Goal: Task Accomplishment & Management: Complete application form

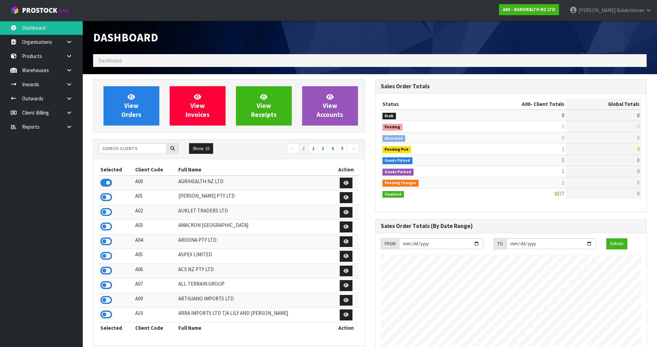
scroll to position [522, 282]
click at [443, 42] on div "Dashboard" at bounding box center [370, 37] width 564 height 33
click at [124, 149] on input "text" at bounding box center [133, 148] width 68 height 11
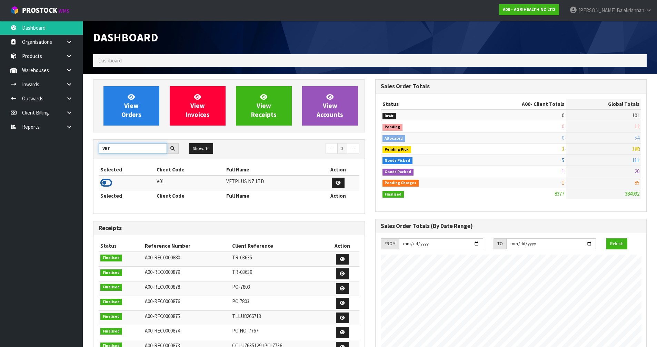
type input "VET"
click at [103, 182] on icon at bounding box center [106, 183] width 12 height 10
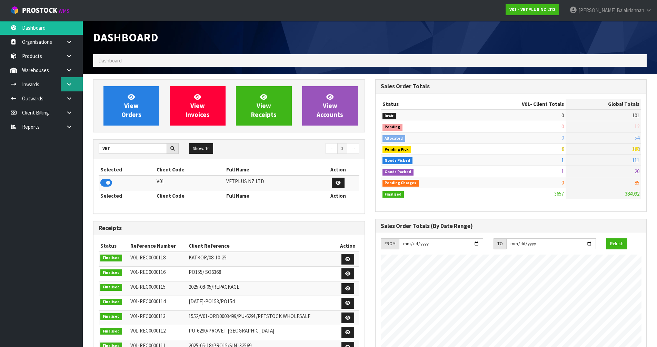
click at [71, 87] on link at bounding box center [72, 84] width 22 height 14
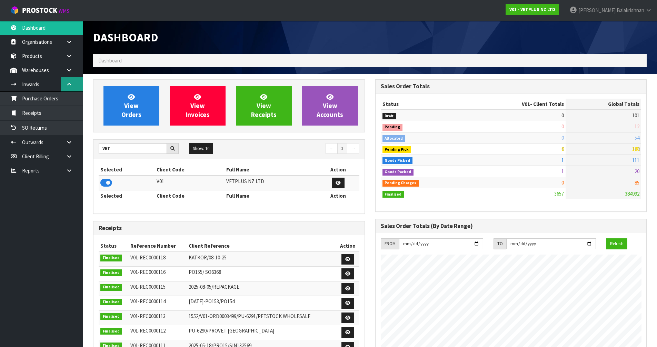
click at [71, 87] on link at bounding box center [72, 84] width 22 height 14
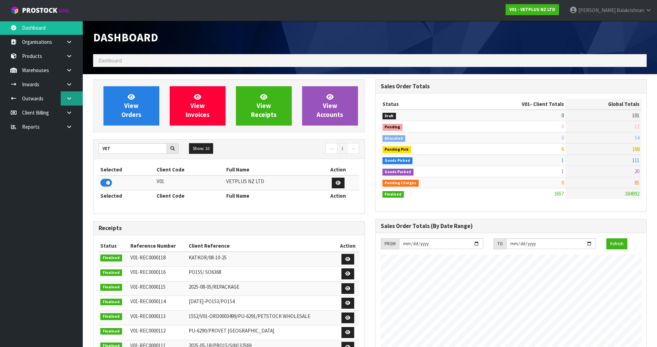
click at [74, 98] on link at bounding box center [72, 98] width 22 height 14
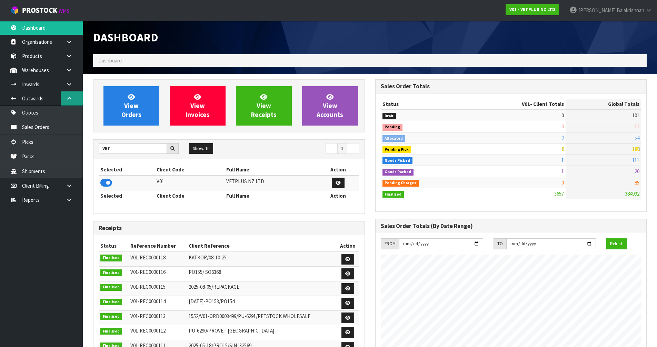
click at [73, 97] on link at bounding box center [72, 98] width 22 height 14
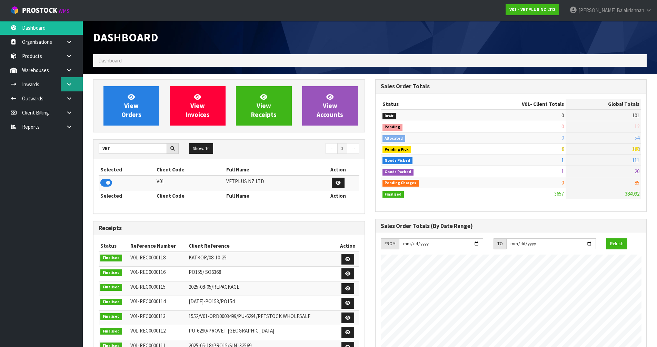
click at [72, 81] on link at bounding box center [72, 84] width 22 height 14
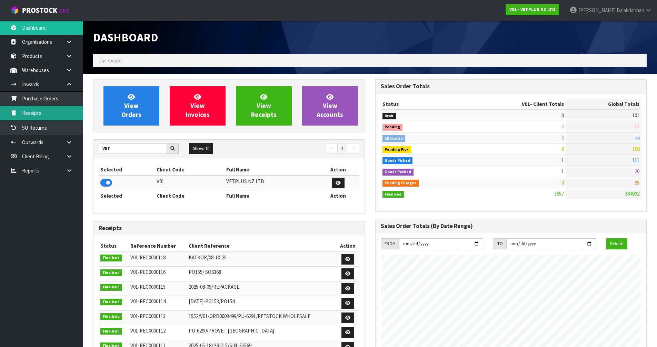
click at [50, 110] on link "Receipts" at bounding box center [41, 113] width 83 height 14
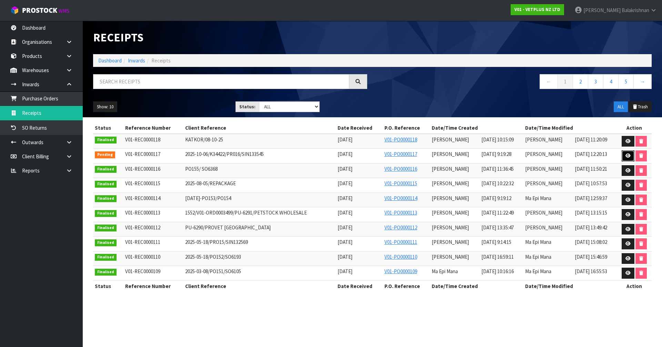
click at [627, 157] on icon at bounding box center [628, 155] width 5 height 4
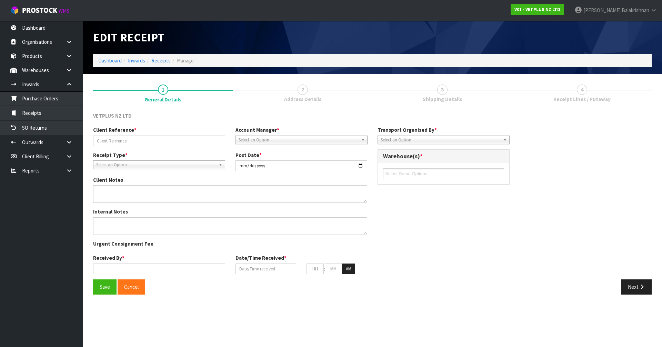
type input "2025-10-06/K34422/PR016/SIN133545"
type input "[DATE]"
type textarea "60100 - QTY :800 - THIS CODE HAS DIFFERNT [PERSON_NAME]. IT'S NOT FROM THIS PO …"
type input "[PERSON_NAME]"
type input "[DATE]"
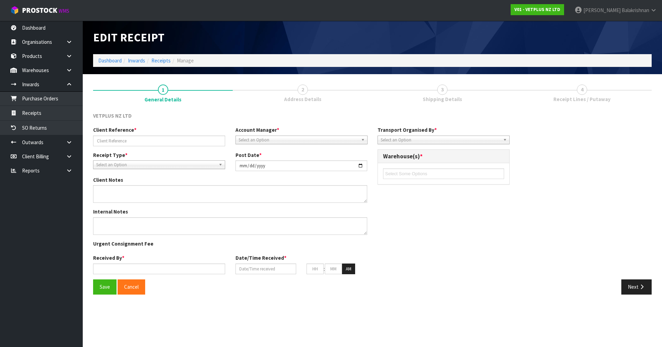
type input "09"
type input "19"
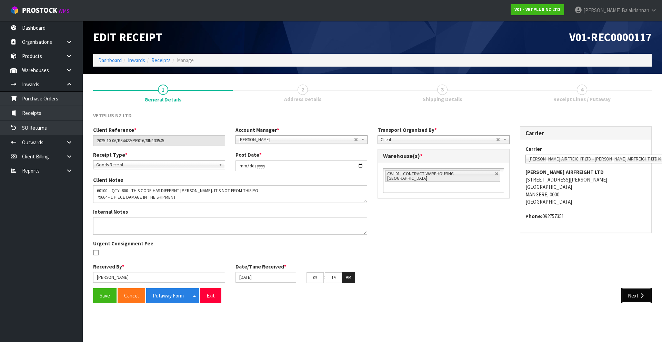
click at [645, 300] on button "Next" at bounding box center [636, 295] width 30 height 15
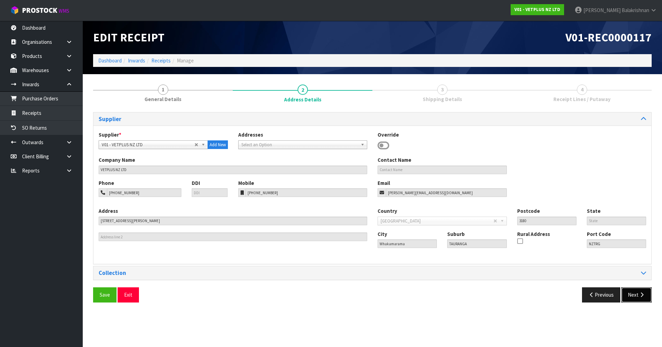
click at [645, 300] on button "Next" at bounding box center [636, 294] width 30 height 15
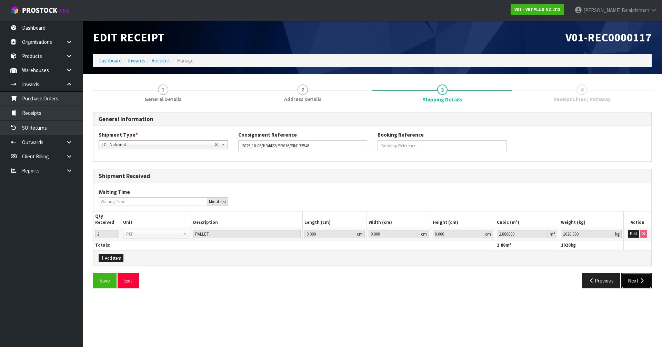
click at [627, 277] on button "Next" at bounding box center [636, 280] width 30 height 15
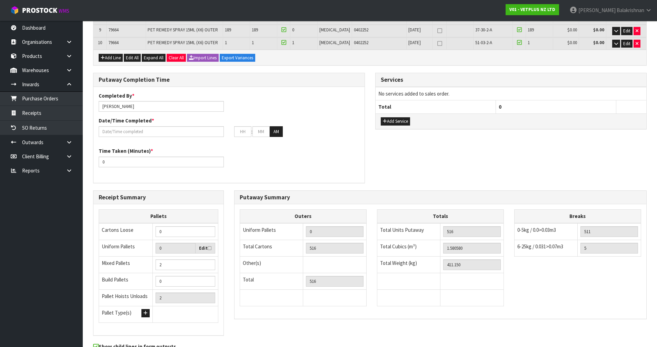
scroll to position [274, 0]
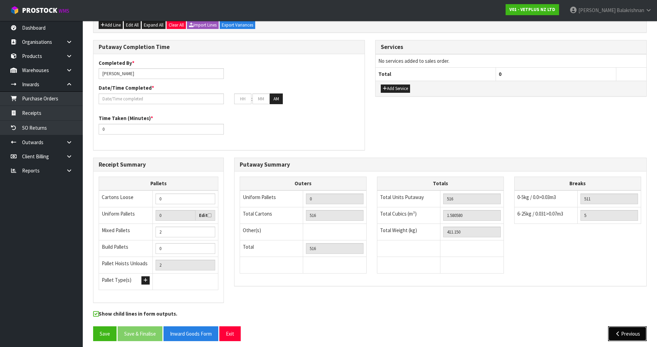
click at [619, 331] on icon "button" at bounding box center [618, 333] width 7 height 5
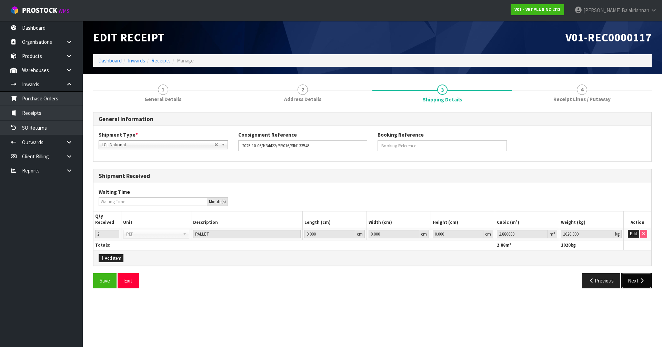
click at [629, 278] on button "Next" at bounding box center [636, 280] width 30 height 15
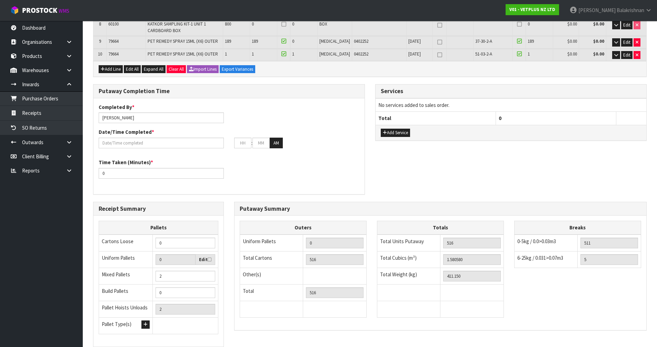
scroll to position [274, 0]
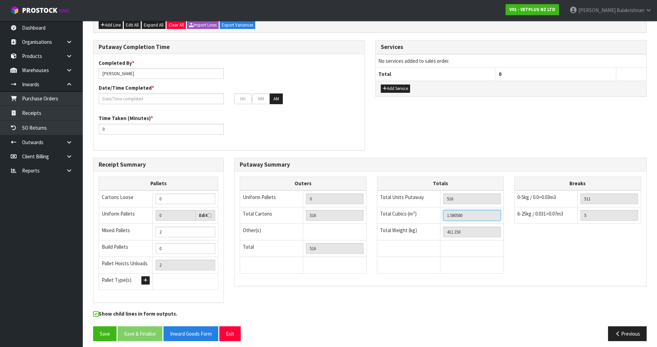
drag, startPoint x: 470, startPoint y: 211, endPoint x: 434, endPoint y: 210, distance: 35.5
click at [434, 210] on tr "Total Cubics (m³) 1.580580" at bounding box center [440, 215] width 127 height 17
click at [623, 330] on button "Previous" at bounding box center [627, 333] width 39 height 15
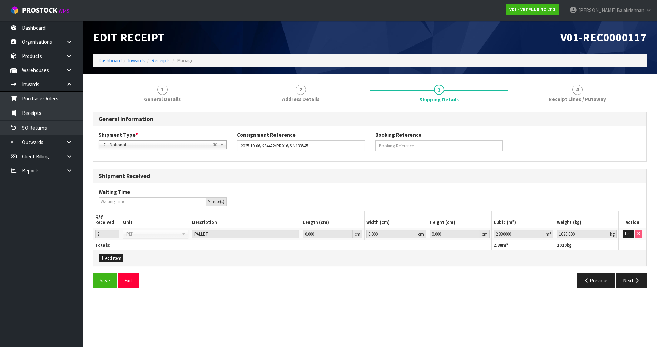
scroll to position [0, 0]
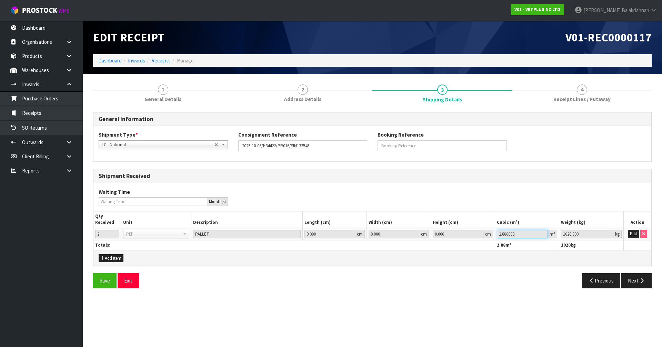
drag, startPoint x: 521, startPoint y: 233, endPoint x: 485, endPoint y: 235, distance: 36.6
click at [485, 235] on tr "2 BAG BAR BSK BIN BTL BOX BDL CAB CGE CTN CSE COI CRA CRT CBE CYL DRM JAR MTR P…" at bounding box center [372, 234] width 558 height 12
click at [632, 235] on button "Edit" at bounding box center [633, 234] width 11 height 8
type input "0"
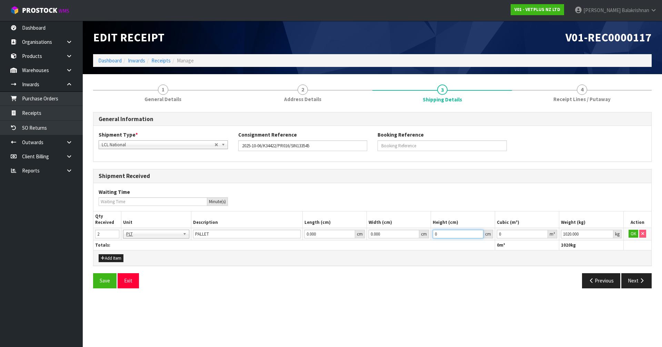
type input "0"
click at [515, 229] on td "0.000000 m³" at bounding box center [527, 234] width 64 height 12
drag, startPoint x: 535, startPoint y: 234, endPoint x: 482, endPoint y: 233, distance: 53.1
click at [482, 233] on tr "2 BAG BAR BSK BIN BTL BOX BDL CAB CGE CTN CSE COI CRA CRT CBE CYL DRM JAR MTR P…" at bounding box center [372, 234] width 558 height 12
paste input "1.58058"
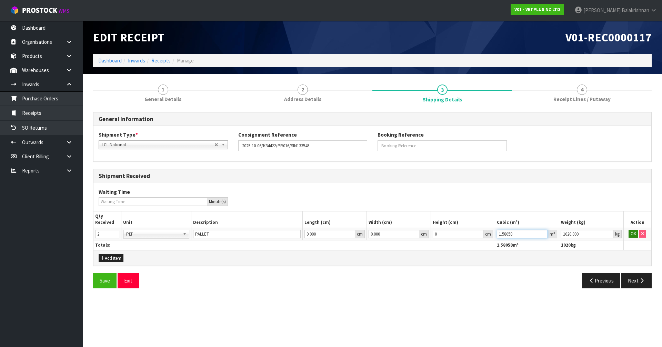
type input "1.58058"
click at [632, 232] on button "OK" at bounding box center [634, 234] width 10 height 8
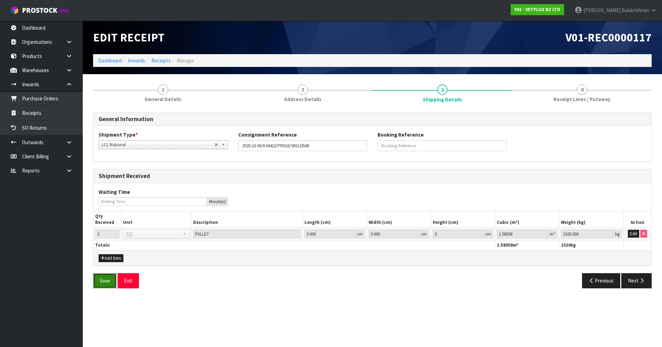
click at [101, 280] on button "Save" at bounding box center [104, 280] width 23 height 15
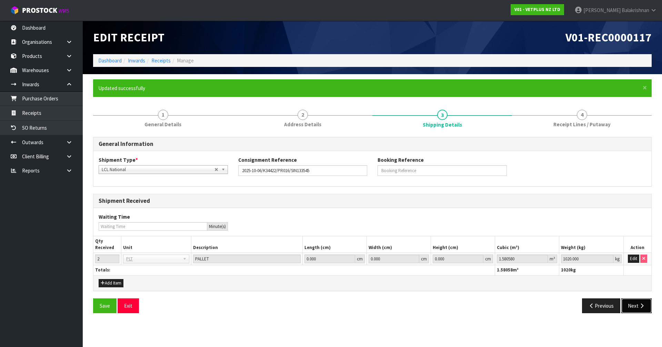
click at [633, 302] on button "Next" at bounding box center [636, 305] width 30 height 15
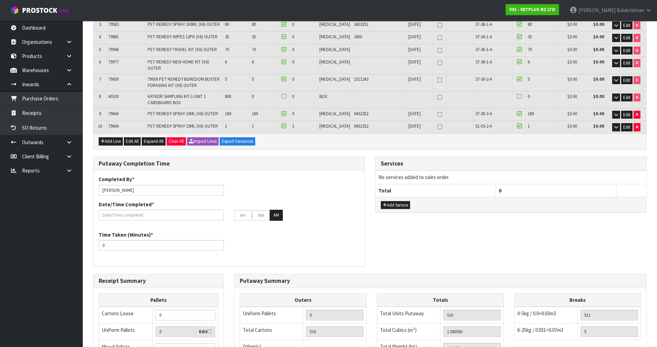
scroll to position [241, 0]
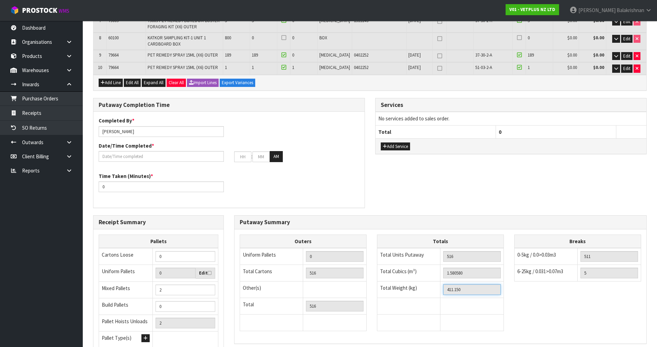
drag, startPoint x: 471, startPoint y: 287, endPoint x: 439, endPoint y: 289, distance: 32.4
click at [439, 289] on tr "Total Weight (kg) 411.150" at bounding box center [440, 289] width 127 height 17
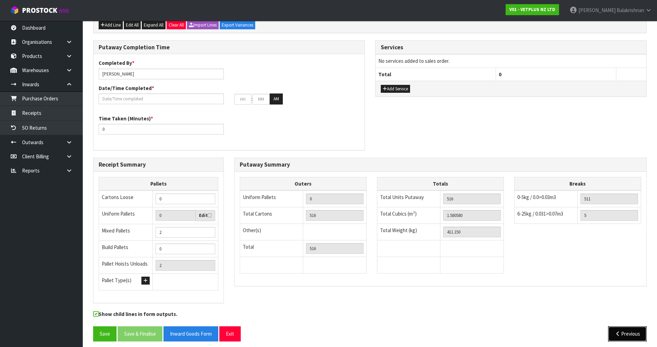
click at [629, 331] on button "Previous" at bounding box center [627, 333] width 39 height 15
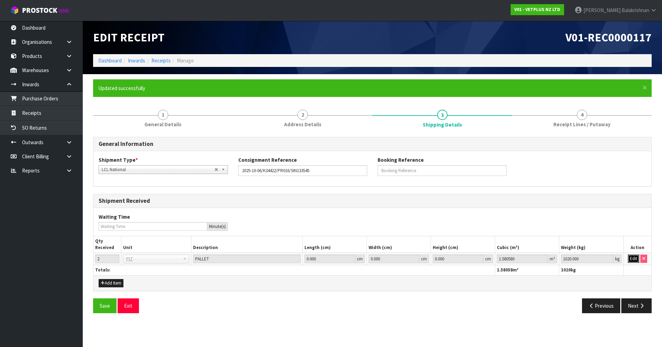
click at [636, 259] on button "Edit" at bounding box center [633, 259] width 11 height 8
drag, startPoint x: 586, startPoint y: 258, endPoint x: 542, endPoint y: 262, distance: 44.4
click at [542, 262] on tr "2 BAG BAR BSK BIN BTL BOX BDL CAB CGE CTN CSE COI CRA CRT CBE CYL DRM JAR MTR P…" at bounding box center [372, 259] width 558 height 12
paste input "411.15"
type input "411.15"
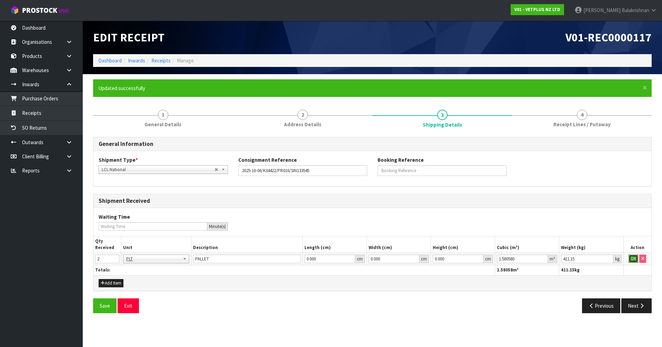
click at [632, 258] on button "OK" at bounding box center [634, 259] width 10 height 8
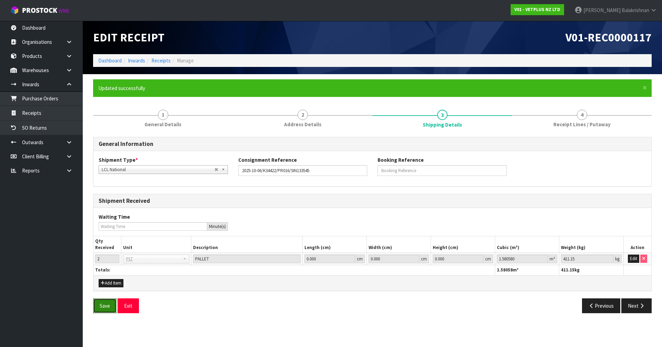
click at [100, 301] on button "Save" at bounding box center [104, 305] width 23 height 15
click at [651, 308] on button "Next" at bounding box center [636, 305] width 30 height 15
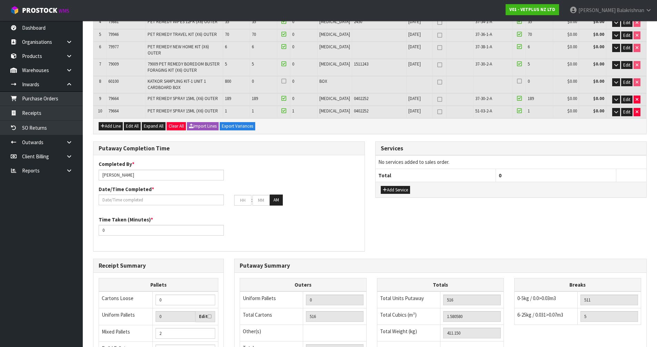
scroll to position [196, 0]
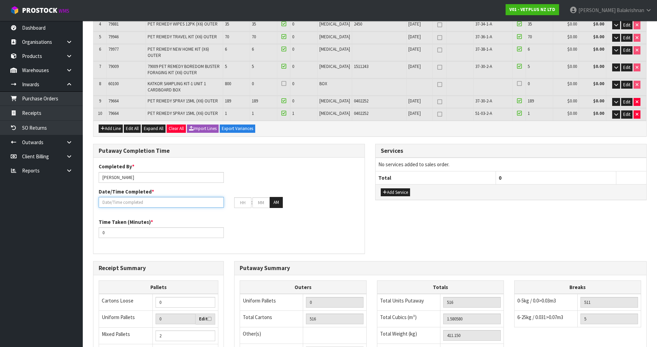
click at [149, 197] on input "text" at bounding box center [161, 202] width 125 height 11
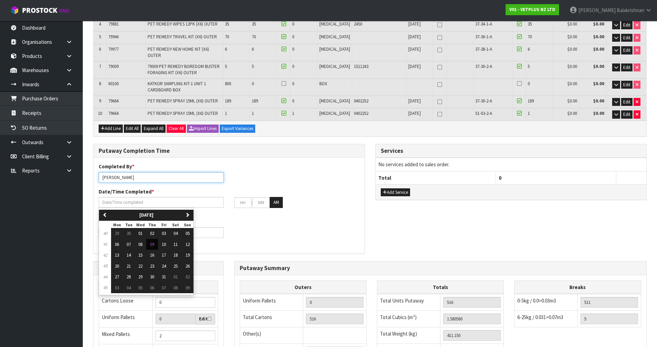
click at [143, 173] on input "[PERSON_NAME]" at bounding box center [161, 177] width 125 height 11
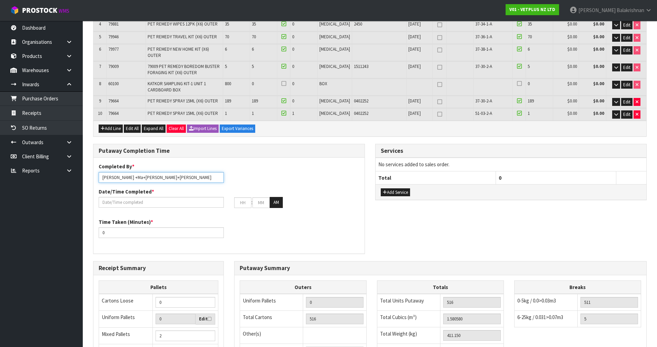
type input "[PERSON_NAME] +Ma+[PERSON_NAME]+[PERSON_NAME]"
click at [248, 163] on div "Completed By * [PERSON_NAME] +Ma+[PERSON_NAME]+[PERSON_NAME] Date/Time Complete…" at bounding box center [228, 188] width 271 height 50
click at [157, 197] on input "text" at bounding box center [161, 202] width 125 height 11
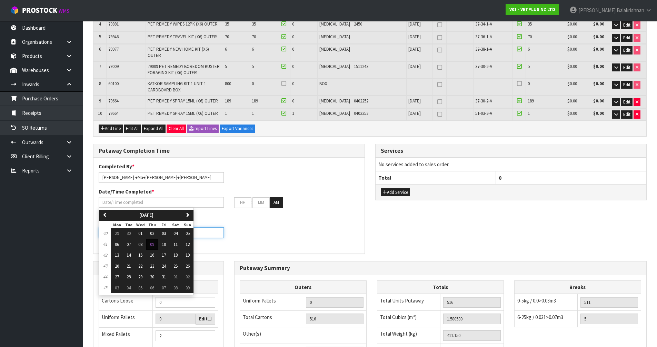
click at [223, 227] on input "0" at bounding box center [161, 232] width 125 height 11
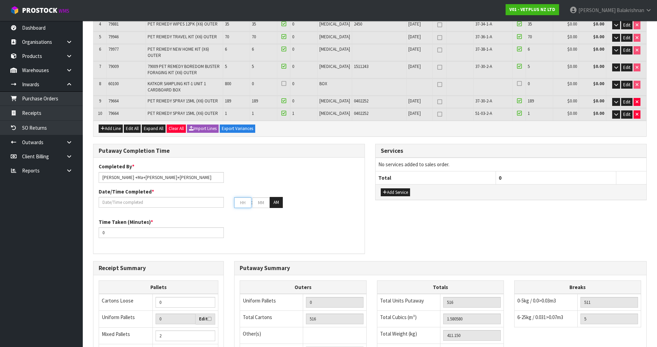
click at [244, 203] on input "text" at bounding box center [242, 202] width 17 height 11
type input "[DATE]"
type input "1"
type input "00"
type input "12"
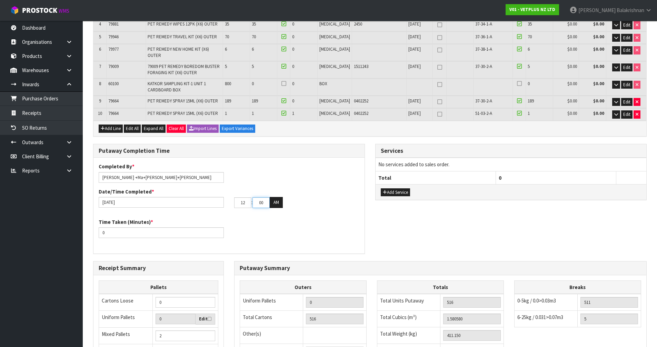
click at [259, 197] on input "00" at bounding box center [260, 202] width 17 height 11
click at [271, 199] on button "AM" at bounding box center [276, 202] width 13 height 11
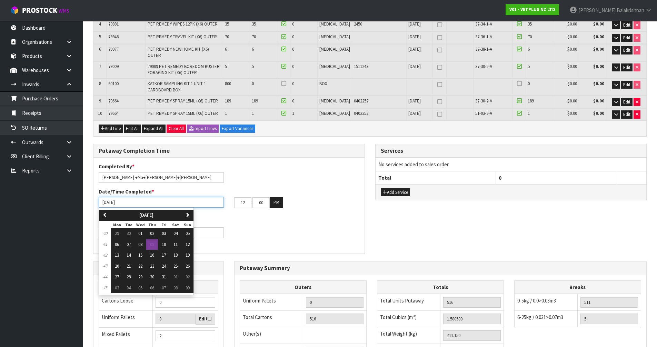
click at [130, 198] on input "[DATE]" at bounding box center [161, 202] width 125 height 11
click at [151, 241] on span "09" at bounding box center [152, 244] width 4 height 6
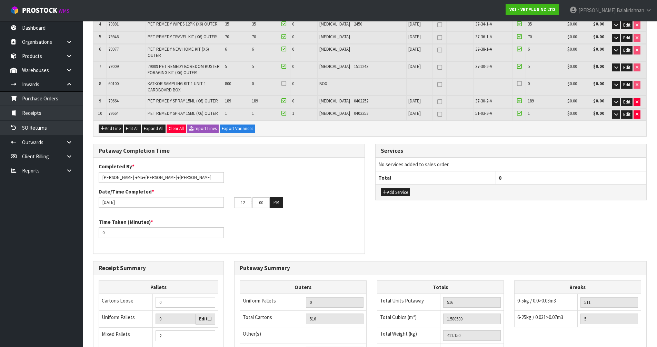
click at [235, 235] on div "Time Taken (Minutes) * 0" at bounding box center [228, 230] width 271 height 25
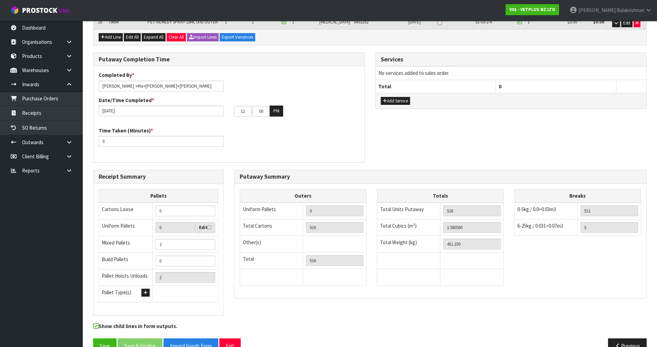
scroll to position [299, 0]
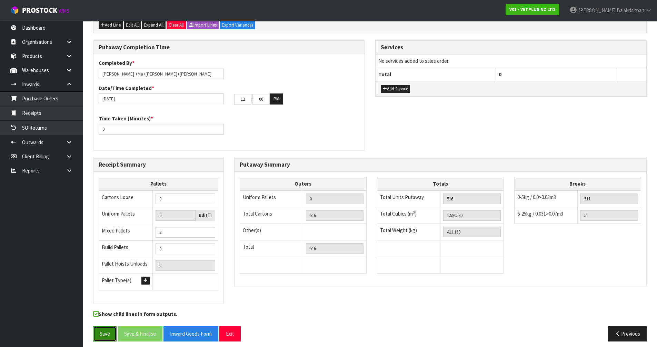
click at [104, 327] on button "Save" at bounding box center [104, 333] width 23 height 15
click at [622, 333] on button "Previous" at bounding box center [627, 333] width 39 height 15
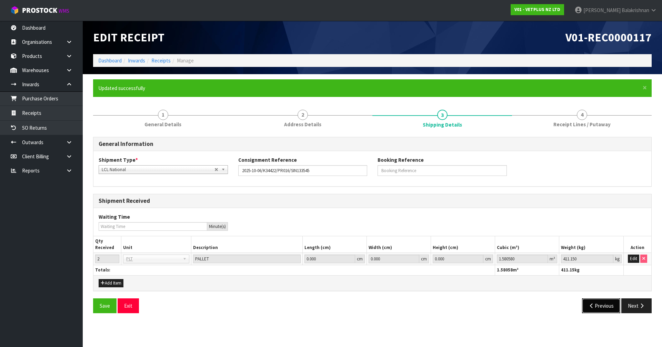
click at [604, 299] on button "Previous" at bounding box center [601, 305] width 39 height 15
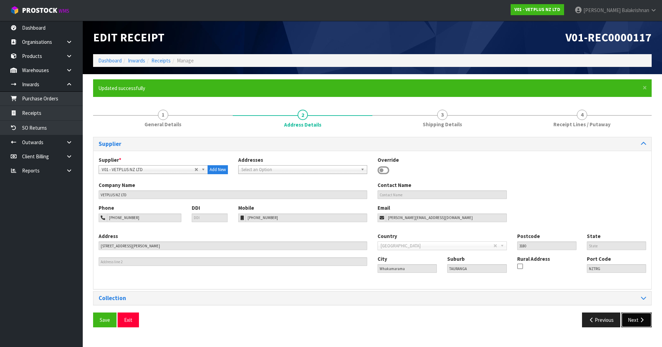
click at [643, 317] on icon "button" at bounding box center [642, 319] width 7 height 5
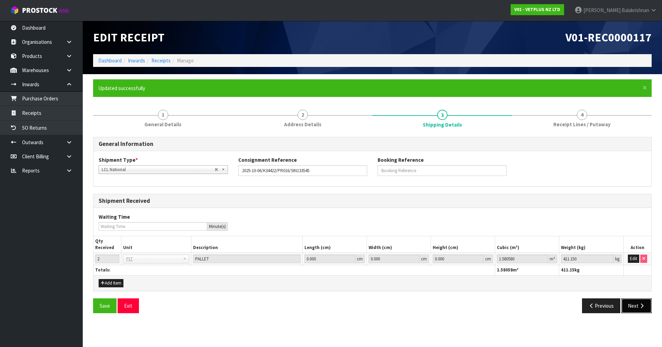
click at [641, 302] on button "Next" at bounding box center [636, 305] width 30 height 15
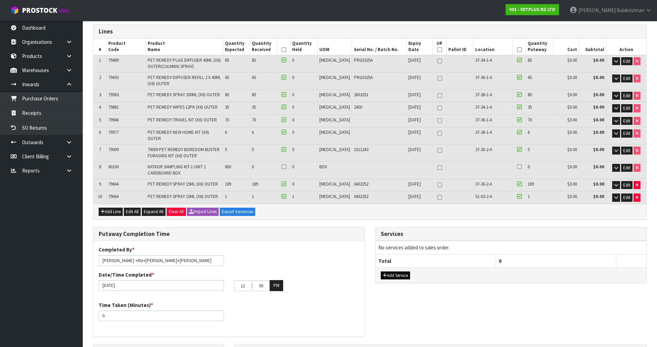
scroll to position [103, 0]
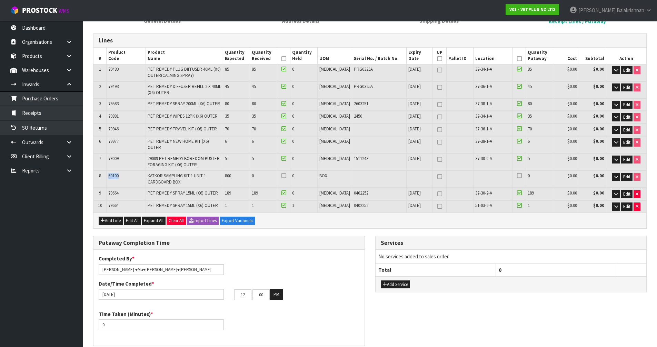
drag, startPoint x: 108, startPoint y: 172, endPoint x: 138, endPoint y: 171, distance: 30.4
click at [136, 171] on td "60100" at bounding box center [126, 179] width 39 height 17
drag, startPoint x: 239, startPoint y: 172, endPoint x: 230, endPoint y: 171, distance: 9.0
click at [230, 171] on tr "8 60100 KATKOR SAMPLING KIT-1 UNIT 1 CARDBOARD BOX 800 0 0 BOX 0 $0.00 $0.00 Ed…" at bounding box center [369, 179] width 553 height 17
click at [250, 171] on td "800" at bounding box center [236, 179] width 27 height 17
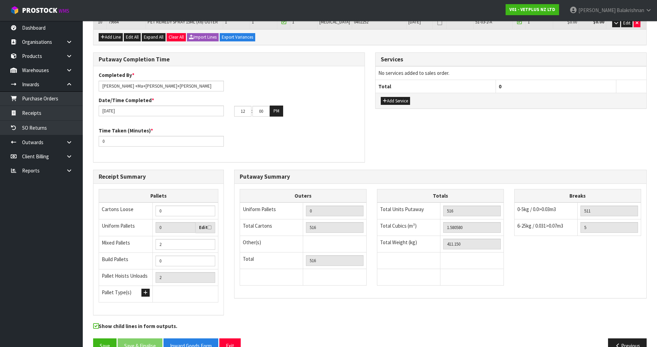
scroll to position [299, 0]
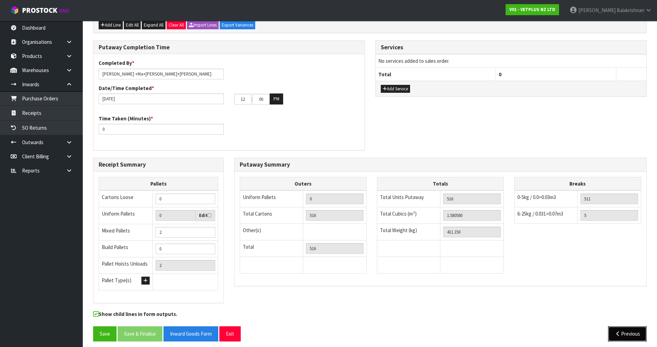
click at [623, 332] on button "Previous" at bounding box center [627, 333] width 39 height 15
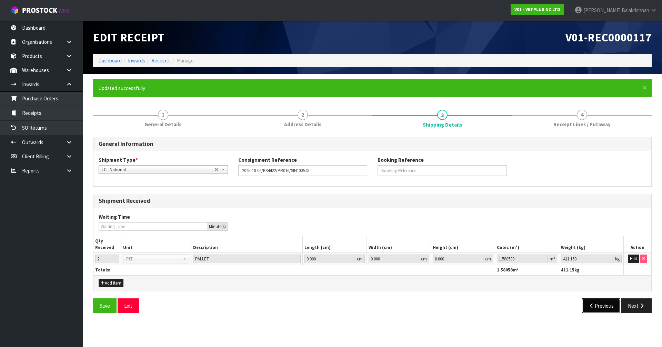
click at [605, 298] on button "Previous" at bounding box center [601, 305] width 39 height 15
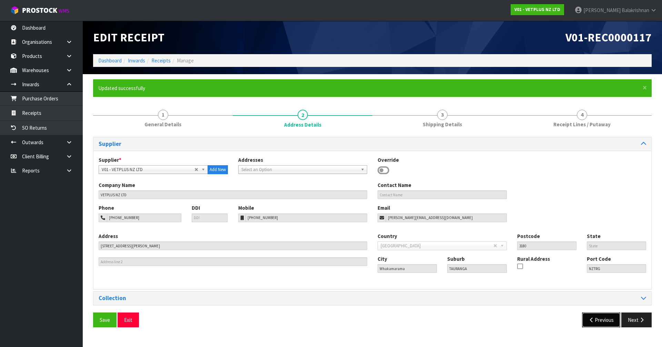
click at [603, 316] on button "Previous" at bounding box center [601, 319] width 39 height 15
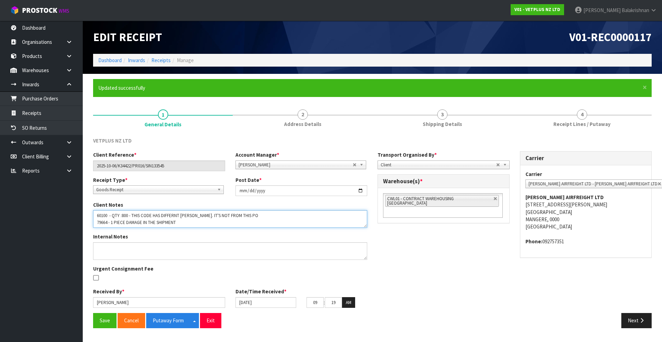
click at [157, 224] on textarea at bounding box center [230, 219] width 274 height 18
click at [169, 220] on textarea at bounding box center [230, 219] width 274 height 18
click at [176, 221] on textarea at bounding box center [230, 219] width 274 height 18
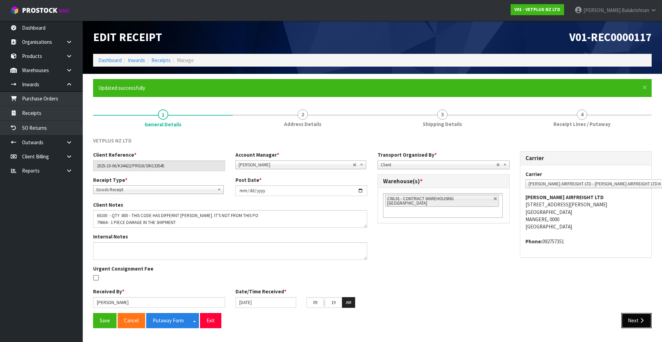
click at [629, 326] on button "Next" at bounding box center [636, 320] width 30 height 15
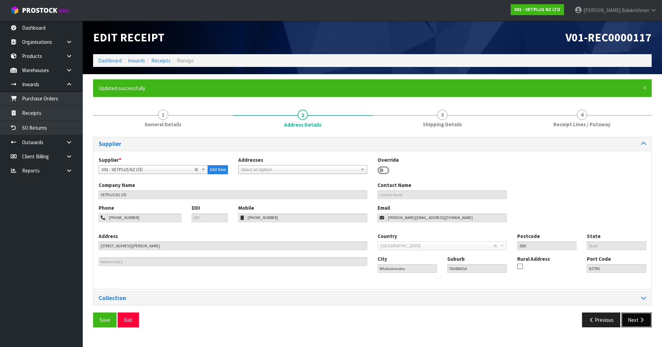
click at [629, 326] on button "Next" at bounding box center [636, 319] width 30 height 15
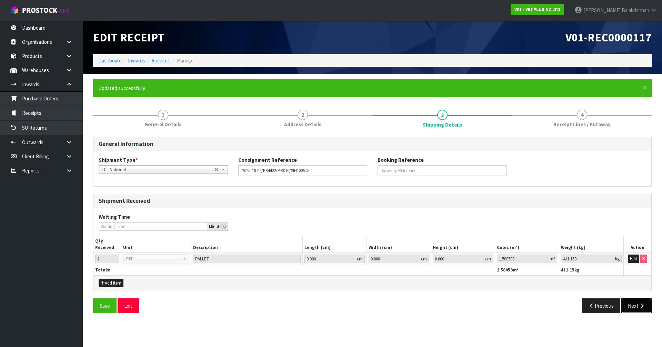
click at [632, 298] on button "Next" at bounding box center [636, 305] width 30 height 15
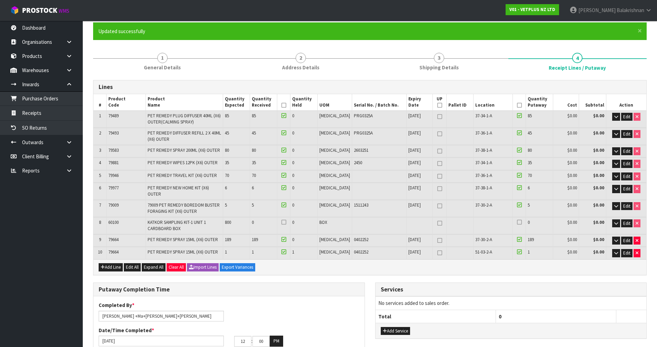
scroll to position [69, 0]
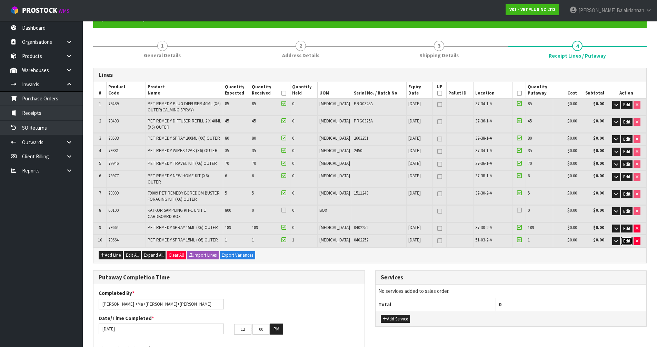
click at [625, 238] on span "Edit" at bounding box center [626, 241] width 7 height 6
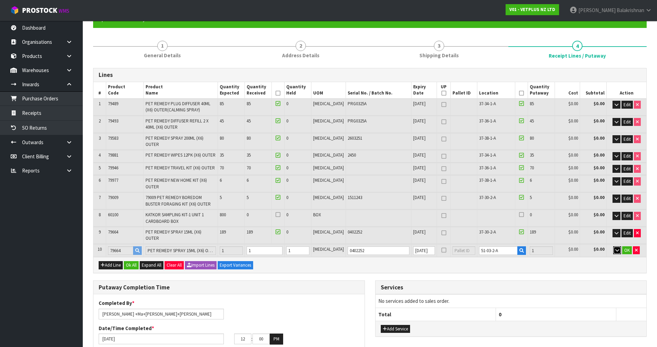
click at [619, 246] on button "button" at bounding box center [617, 250] width 8 height 8
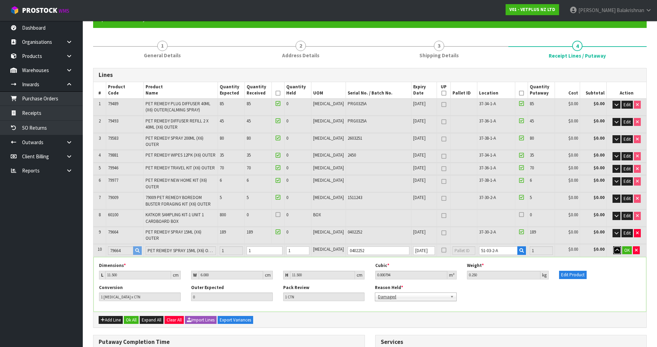
click at [617, 248] on icon "button" at bounding box center [617, 250] width 4 height 4
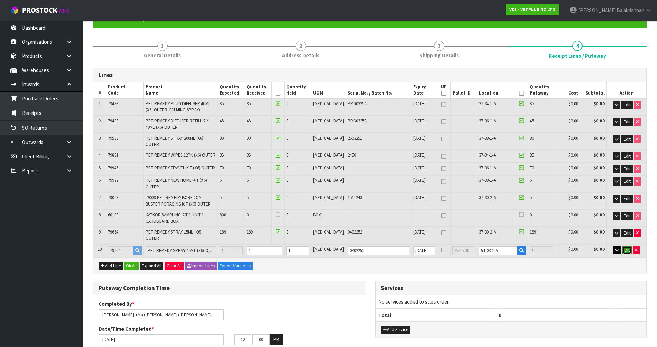
click at [626, 247] on span "OK" at bounding box center [627, 250] width 6 height 6
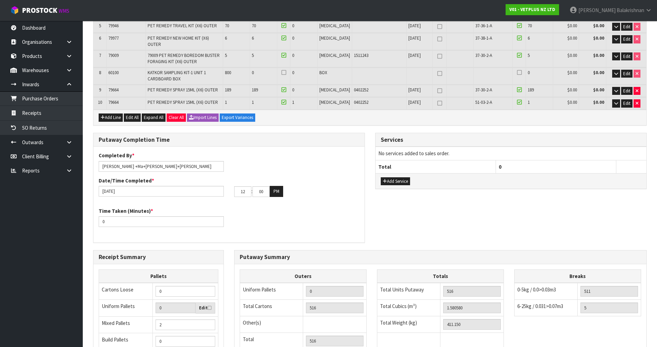
scroll to position [207, 0]
click at [120, 216] on input "0" at bounding box center [161, 221] width 125 height 11
drag, startPoint x: 132, startPoint y: 162, endPoint x: 77, endPoint y: 175, distance: 57.0
type input "Ma+[PERSON_NAME]+[PERSON_NAME]"
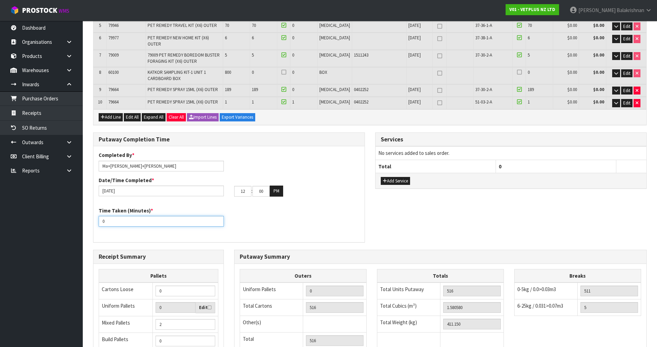
click at [147, 221] on input "0" at bounding box center [161, 221] width 125 height 11
click at [104, 217] on input "0240" at bounding box center [161, 221] width 125 height 11
type input "240"
click at [247, 223] on div "Time Taken (Minutes) * 240" at bounding box center [228, 219] width 271 height 25
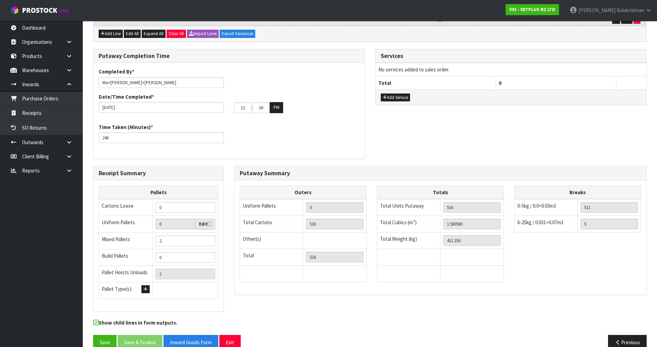
scroll to position [299, 0]
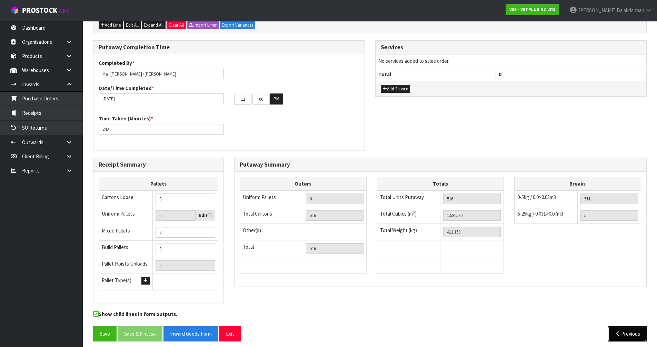
click at [627, 326] on button "Previous" at bounding box center [627, 333] width 39 height 15
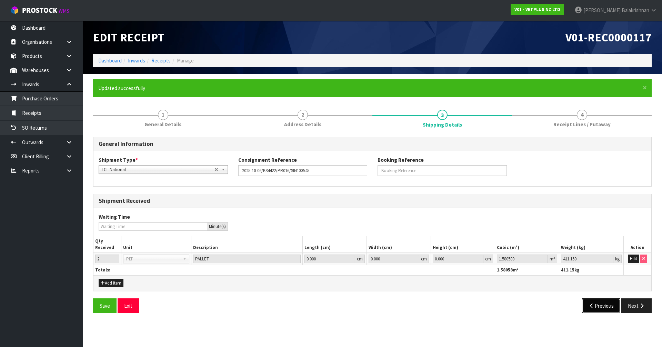
click at [601, 309] on button "Previous" at bounding box center [601, 305] width 39 height 15
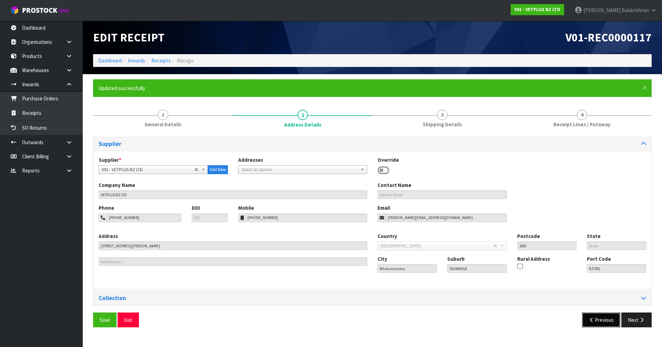
click at [601, 318] on button "Previous" at bounding box center [601, 319] width 39 height 15
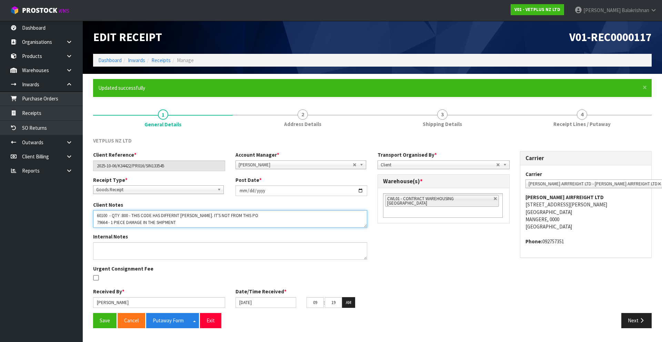
drag, startPoint x: 122, startPoint y: 222, endPoint x: 182, endPoint y: 224, distance: 60.4
click at [182, 224] on textarea at bounding box center [230, 219] width 274 height 18
drag, startPoint x: 243, startPoint y: 217, endPoint x: 131, endPoint y: 215, distance: 112.5
click at [131, 215] on textarea at bounding box center [230, 219] width 274 height 18
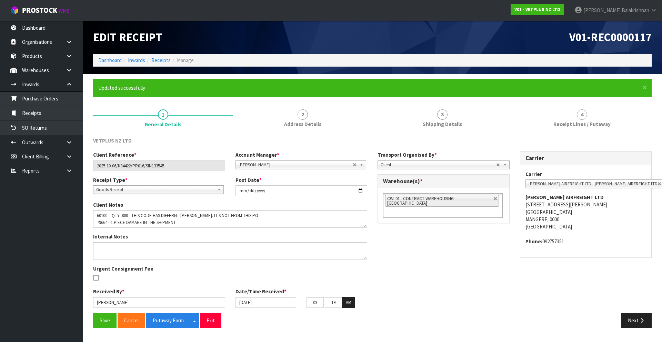
click at [437, 251] on div "Client Reference * 2025-10-06/K34422/PR016/SIN133545 Account Manager * [PERSON_…" at bounding box center [372, 232] width 569 height 162
click at [642, 325] on button "Next" at bounding box center [636, 320] width 30 height 15
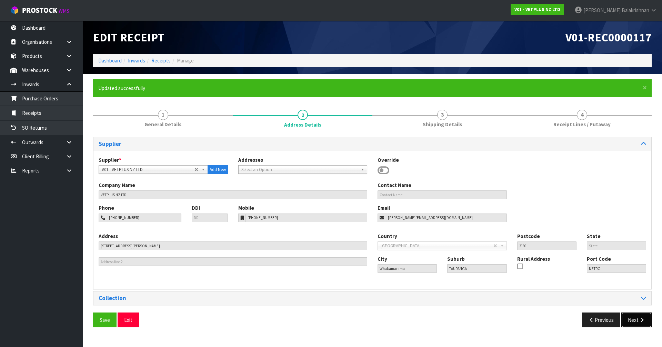
click at [642, 325] on button "Next" at bounding box center [636, 319] width 30 height 15
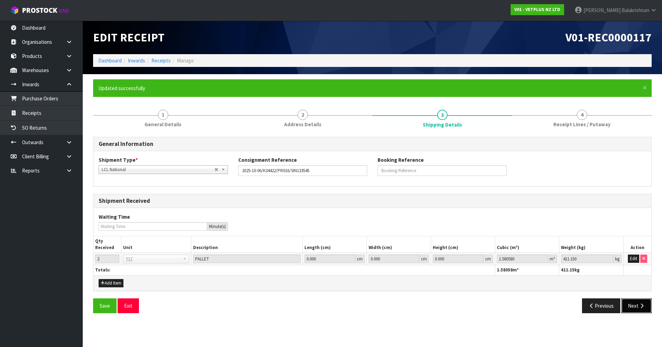
click at [638, 310] on button "Next" at bounding box center [636, 305] width 30 height 15
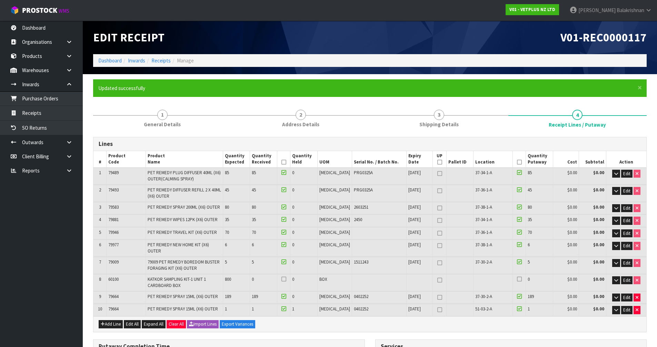
scroll to position [138, 0]
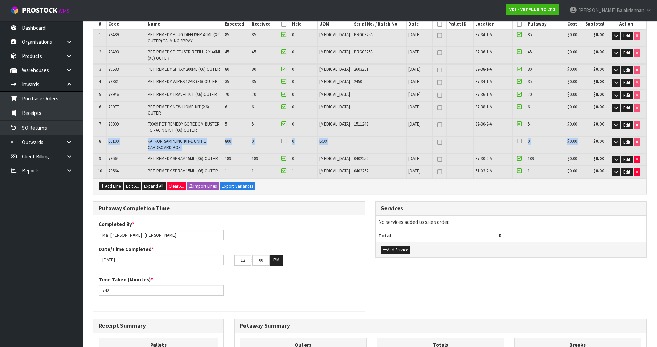
drag, startPoint x: 108, startPoint y: 137, endPoint x: 587, endPoint y: 137, distance: 478.7
click at [587, 137] on tr "8 60100 KATKOR SAMPLING KIT-1 UNIT 1 CARDBOARD BOX 800 0 0 BOX 0 $0.00 $0.00 Ed…" at bounding box center [369, 144] width 553 height 17
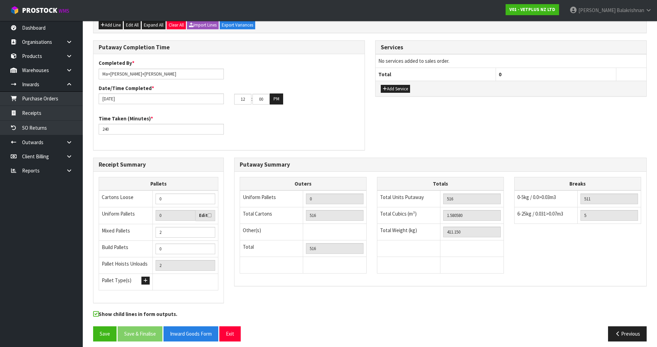
scroll to position [161, 0]
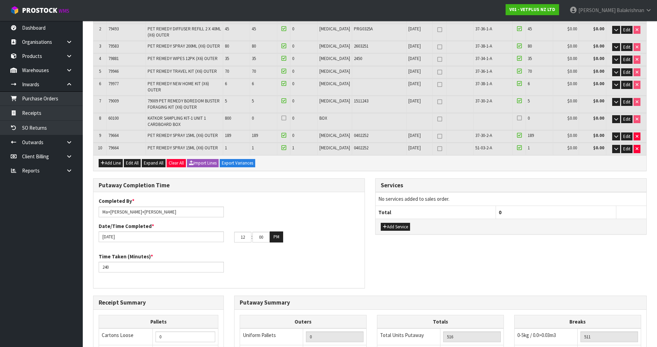
click at [329, 203] on div "Completed By * Ma+[PERSON_NAME]+[PERSON_NAME] Date/Time Completed * [DATE] 12 :…" at bounding box center [228, 222] width 271 height 50
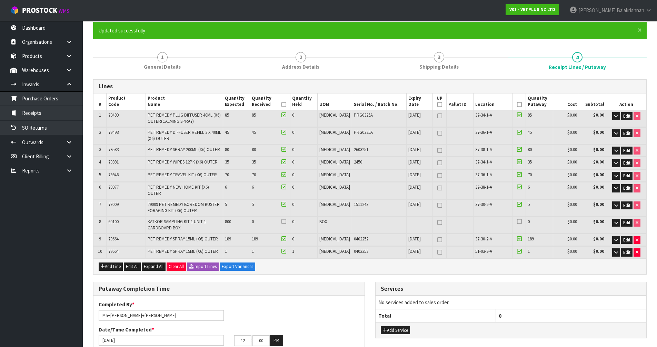
click at [286, 104] on icon at bounding box center [283, 104] width 5 height 0
click at [517, 105] on icon at bounding box center [519, 104] width 5 height 0
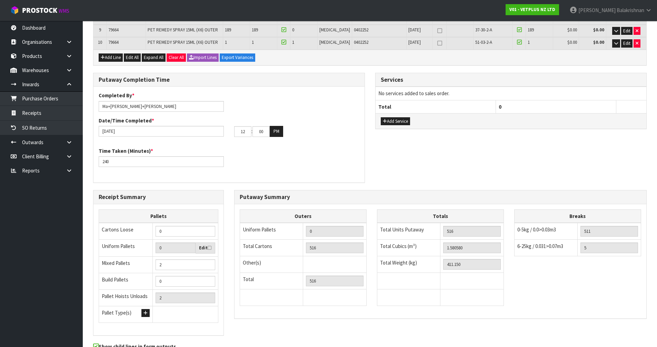
scroll to position [299, 0]
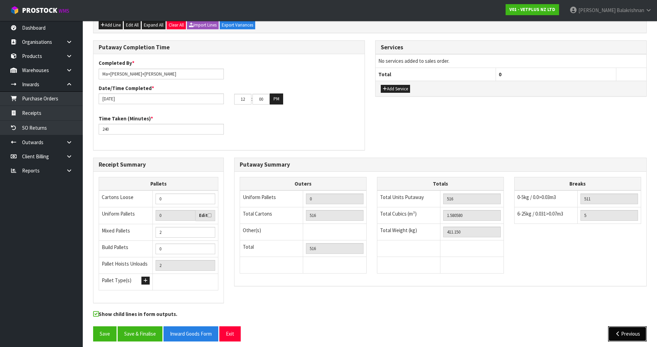
click at [624, 326] on button "Previous" at bounding box center [627, 333] width 39 height 15
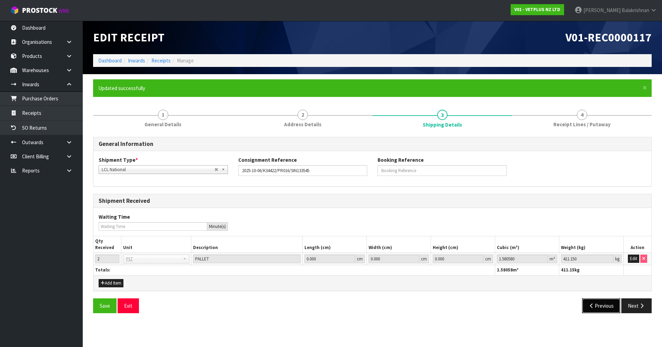
click at [604, 308] on button "Previous" at bounding box center [601, 305] width 39 height 15
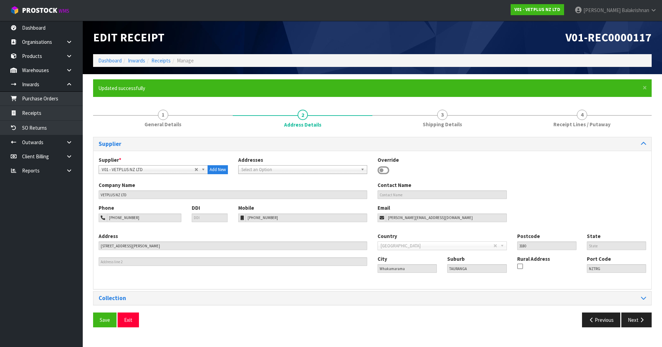
click at [604, 308] on div "Supplier Supplier * A00 - AGRIHEALTH NZ LTD A01 - [PERSON_NAME] PTY LTD A02 - A…" at bounding box center [372, 235] width 559 height 196
click at [601, 318] on button "Previous" at bounding box center [601, 319] width 39 height 15
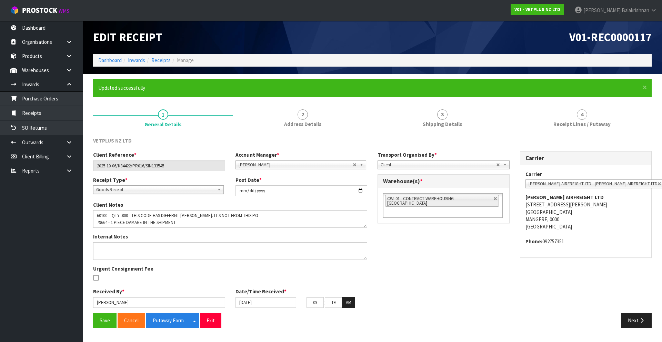
click at [620, 316] on div "Next" at bounding box center [514, 320] width 285 height 15
click at [627, 319] on button "Next" at bounding box center [636, 320] width 30 height 15
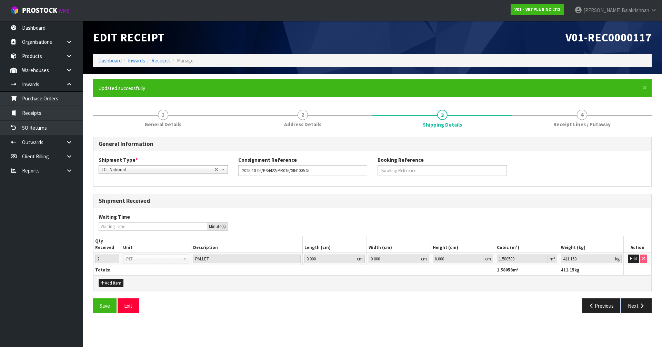
click at [627, 319] on section "× Close Updated successfully 1 General Details 2 Address Details 3 Shipping Det…" at bounding box center [372, 198] width 579 height 249
click at [632, 307] on button "Next" at bounding box center [636, 305] width 30 height 15
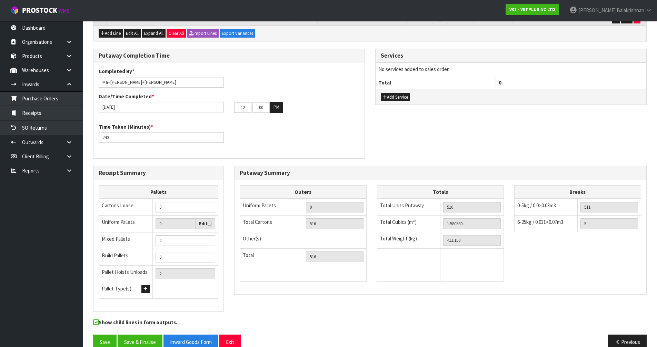
scroll to position [299, 0]
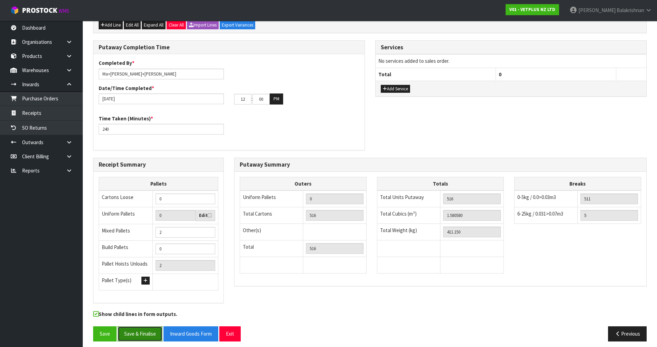
click at [137, 332] on button "Save & Finalise" at bounding box center [140, 333] width 45 height 15
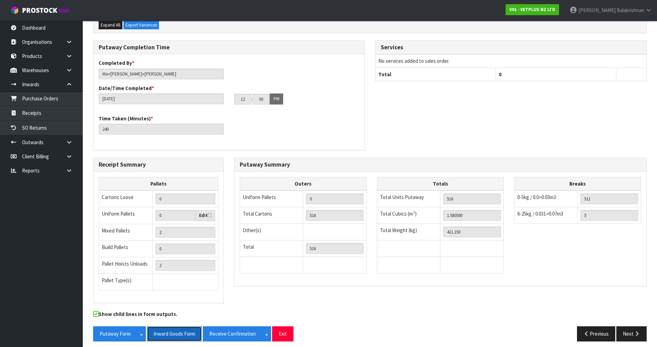
click at [185, 333] on button "Inward Goods Form" at bounding box center [174, 333] width 55 height 15
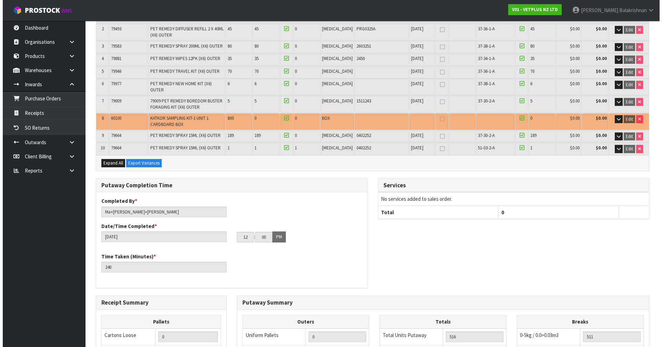
scroll to position [0, 0]
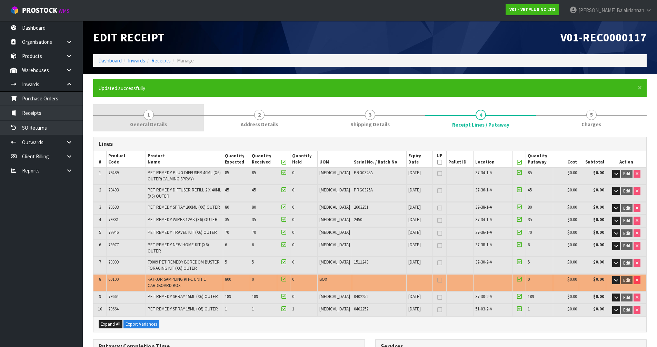
click at [153, 122] on span "General Details" at bounding box center [148, 124] width 37 height 7
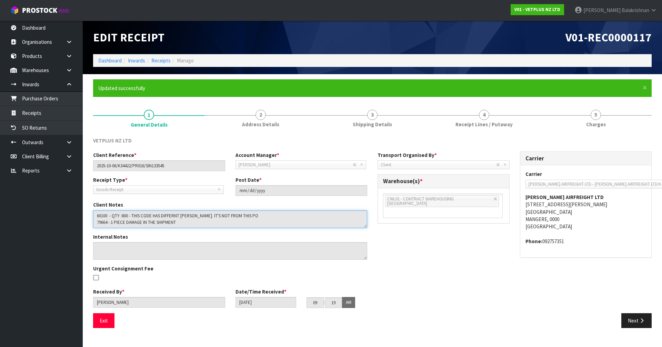
drag, startPoint x: 182, startPoint y: 223, endPoint x: 94, endPoint y: 221, distance: 88.3
click at [94, 221] on textarea at bounding box center [230, 219] width 274 height 18
click at [107, 323] on button "Exit" at bounding box center [103, 320] width 21 height 15
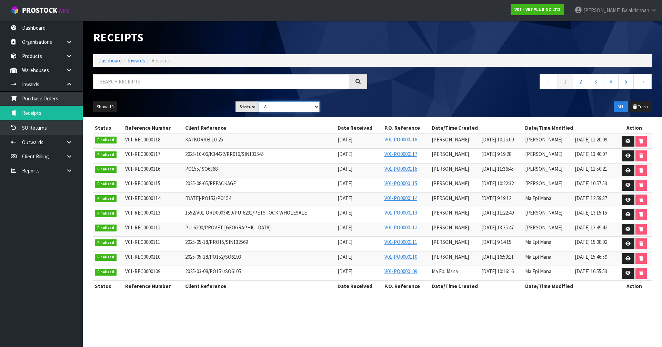
click at [289, 107] on select "Draft Pending Goods Checked Goods Putaway Pending Charges Finalised Cancelled A…" at bounding box center [289, 106] width 61 height 11
click at [259, 101] on select "Draft Pending Goods Checked Goods Putaway Pending Charges Finalised Cancelled A…" at bounding box center [289, 106] width 61 height 11
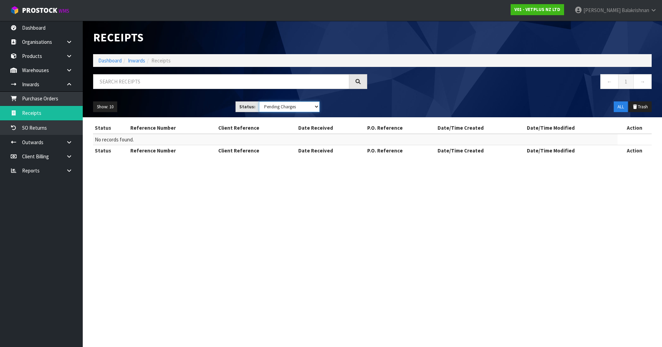
click at [312, 103] on select "Draft Pending Goods Checked Goods Putaway Pending Charges Finalised Cancelled A…" at bounding box center [289, 106] width 61 height 11
select select "string:0"
click at [259, 101] on select "Draft Pending Goods Checked Goods Putaway Pending Charges Finalised Cancelled A…" at bounding box center [289, 106] width 61 height 11
click at [636, 10] on span "Balakrishnan" at bounding box center [636, 10] width 28 height 7
click at [636, 26] on link "Logout" at bounding box center [634, 27] width 54 height 9
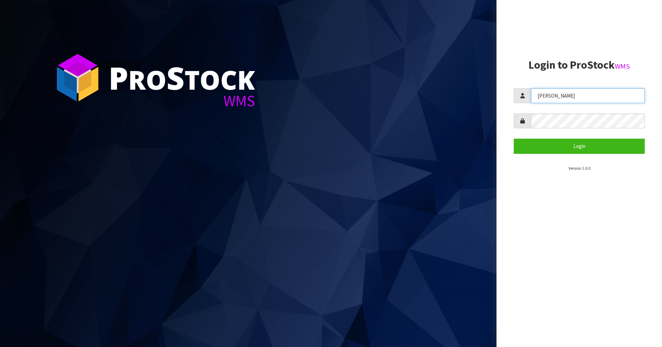
click at [560, 96] on input "[PERSON_NAME]" at bounding box center [588, 95] width 114 height 15
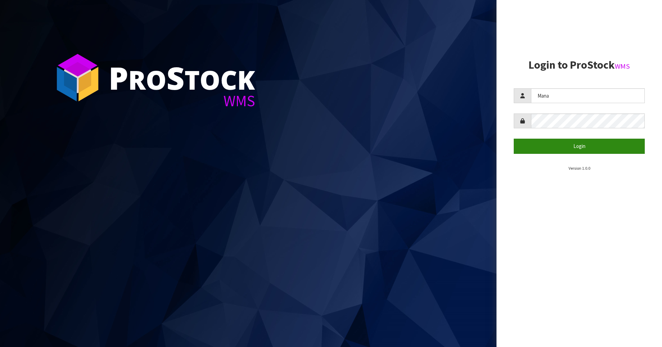
type input "Mana"
click at [574, 146] on button "Login" at bounding box center [579, 146] width 131 height 15
